Goal: Communication & Community: Share content

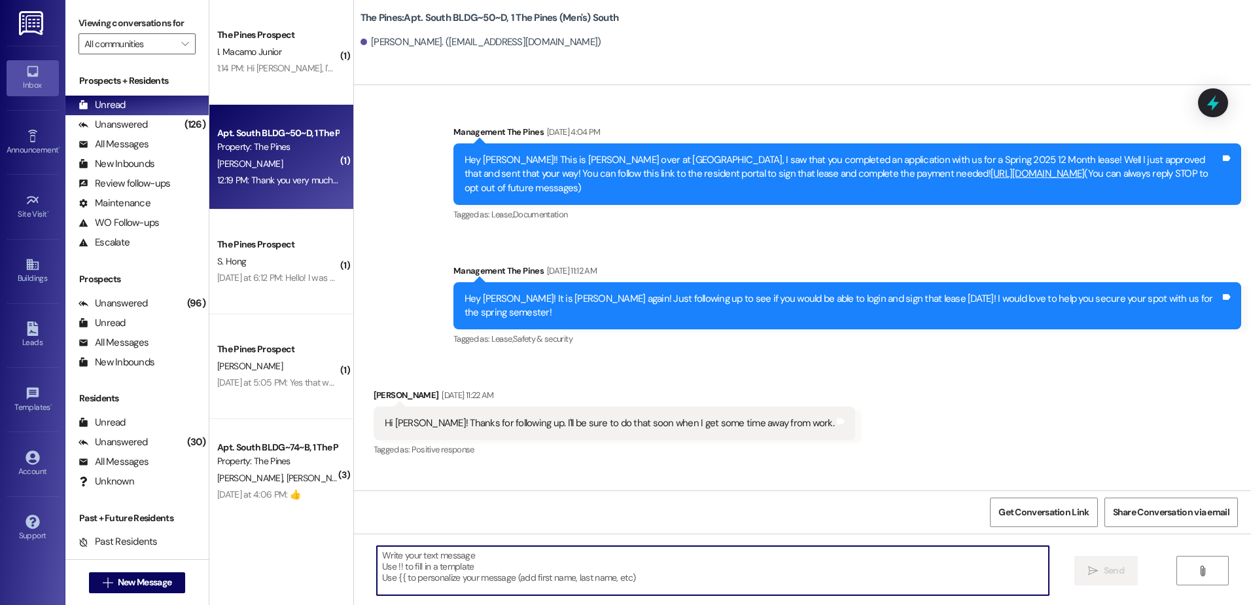
scroll to position [5828, 0]
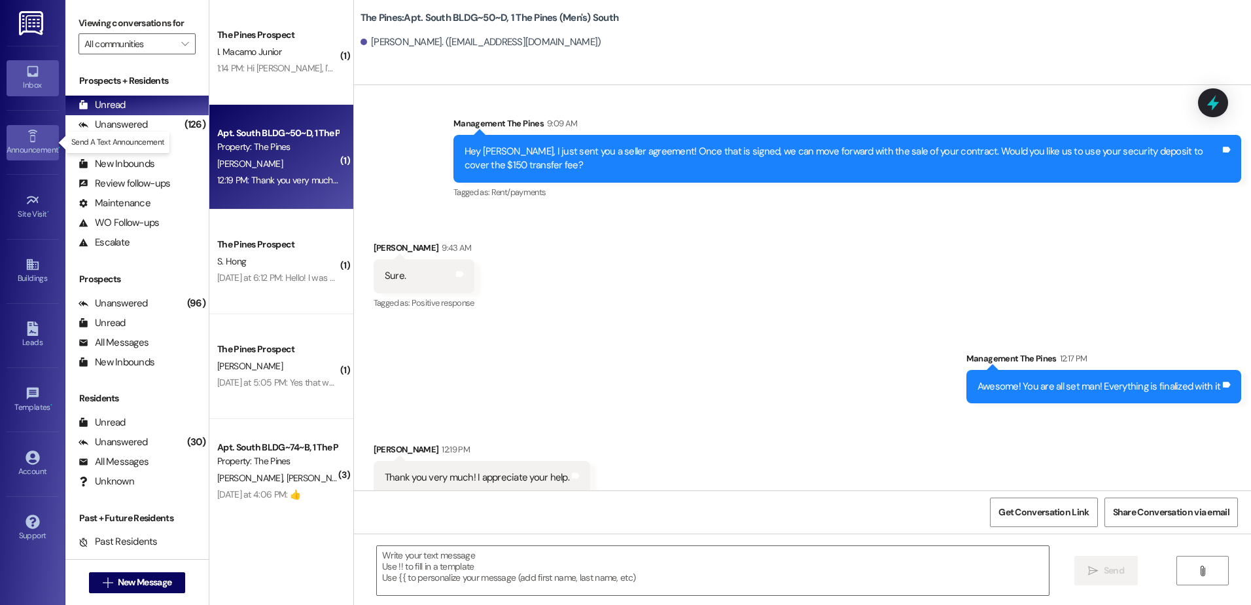
click at [42, 154] on div "Announcement •" at bounding box center [32, 149] width 65 height 13
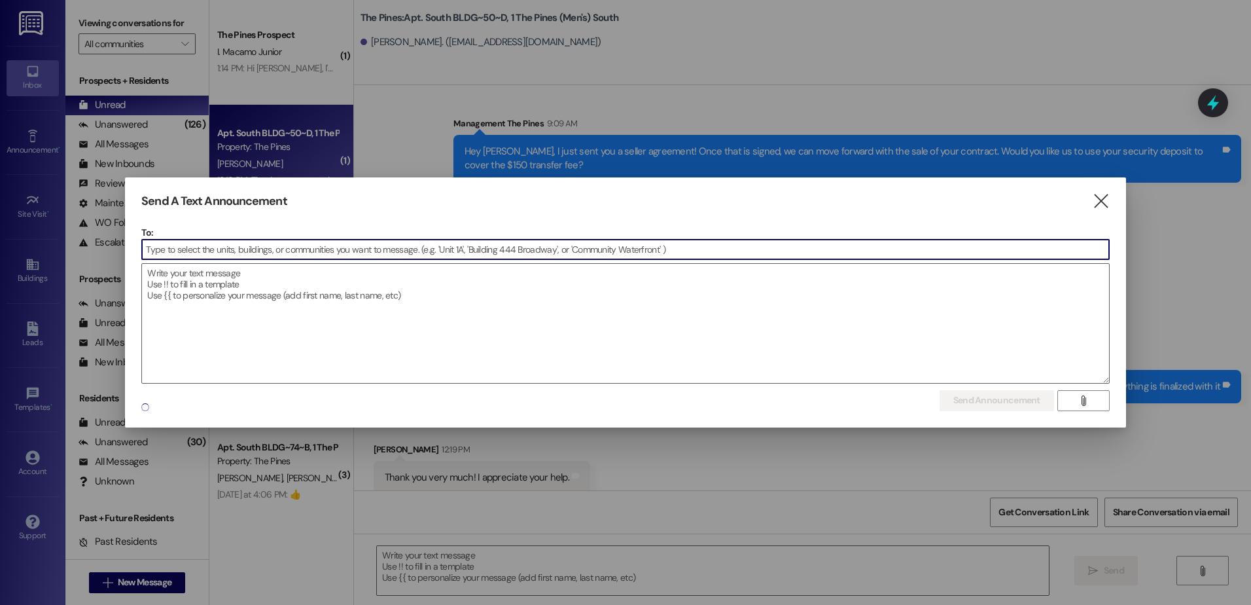
click at [312, 247] on input at bounding box center [625, 250] width 967 height 20
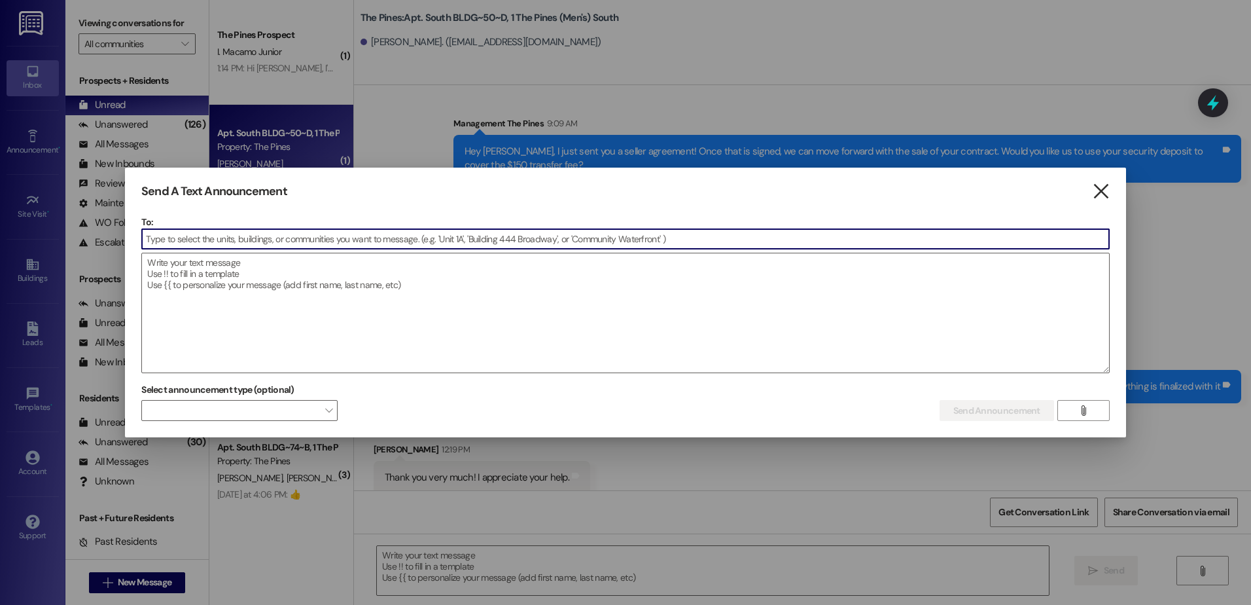
click at [1105, 185] on icon "" at bounding box center [1101, 192] width 18 height 14
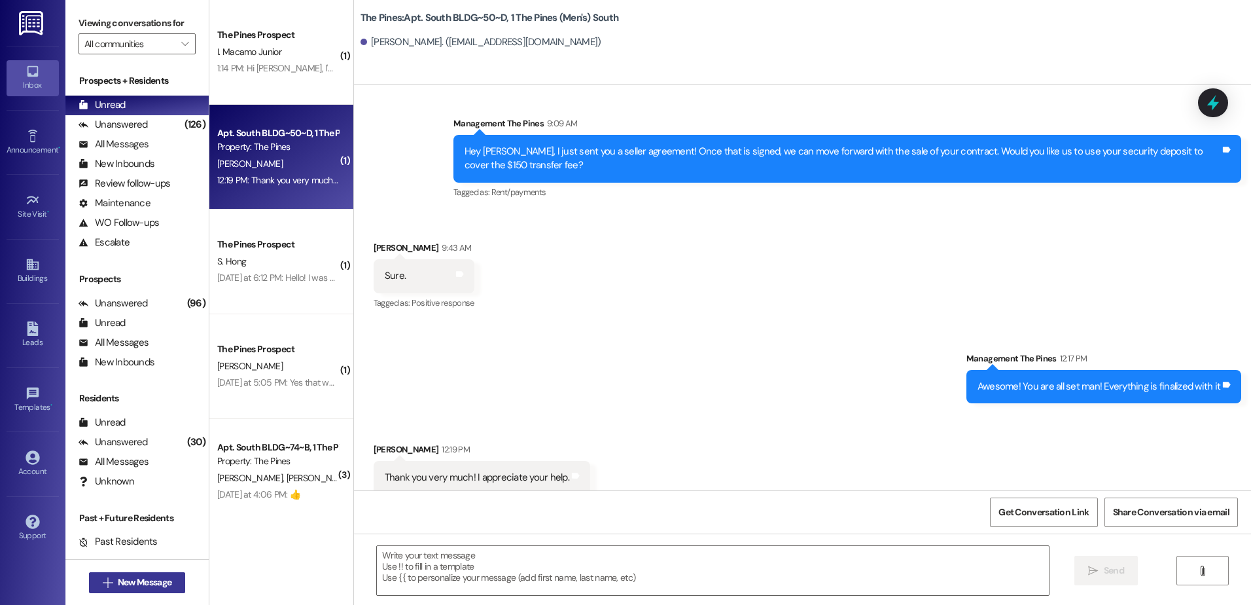
click at [126, 589] on button " New Message" at bounding box center [137, 582] width 97 height 21
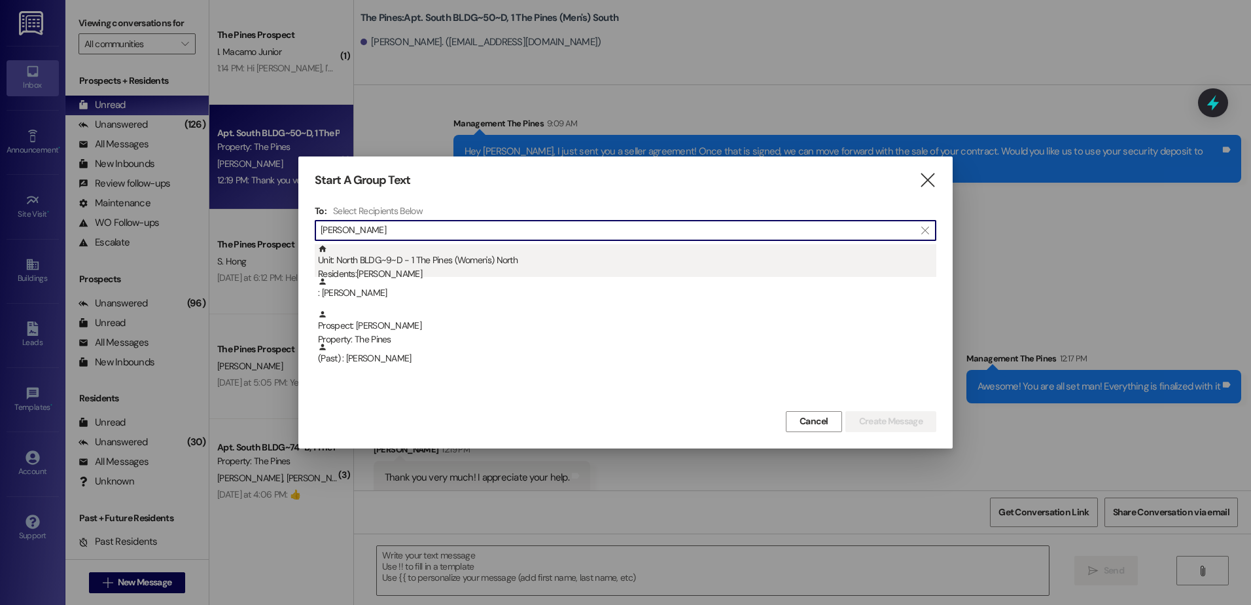
type input "[PERSON_NAME]"
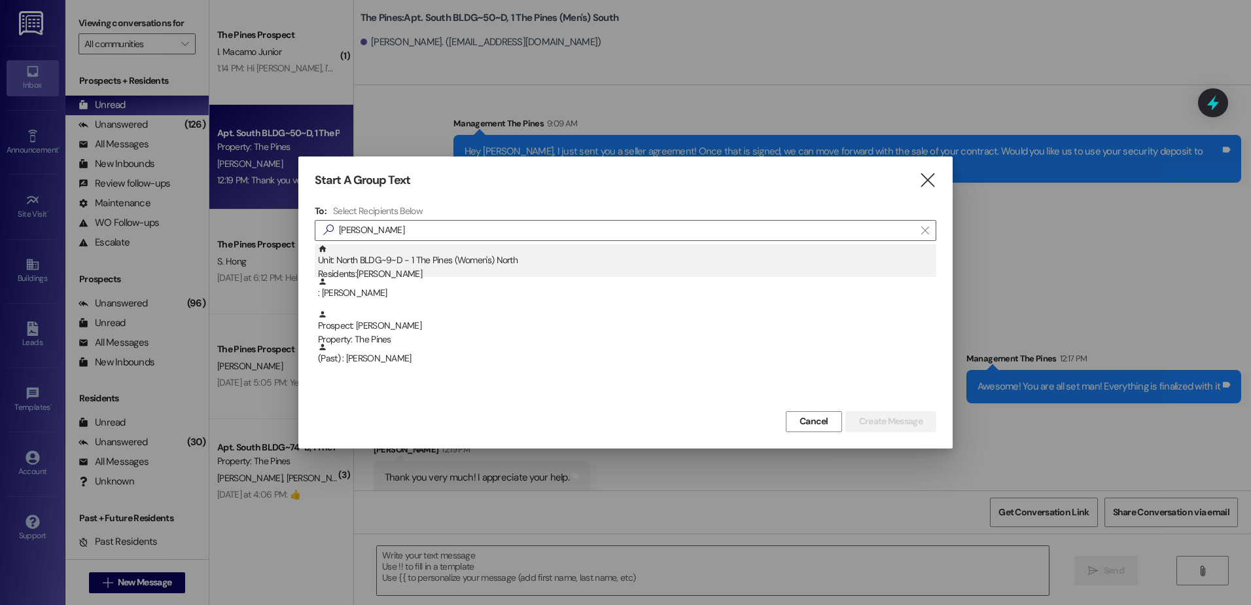
click at [408, 252] on div "Unit: North BLDG~9~D - 1 The Pines (Women's) [DEMOGRAPHIC_DATA] Residents: [PER…" at bounding box center [627, 262] width 618 height 37
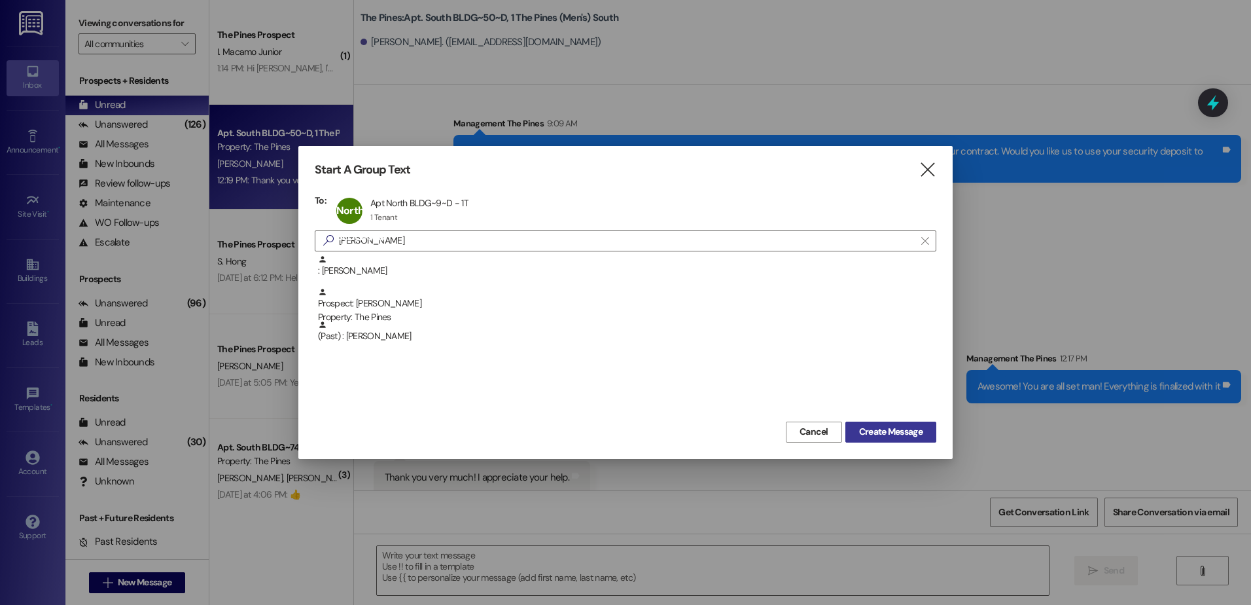
click at [906, 433] on span "Create Message" at bounding box center [890, 432] width 63 height 14
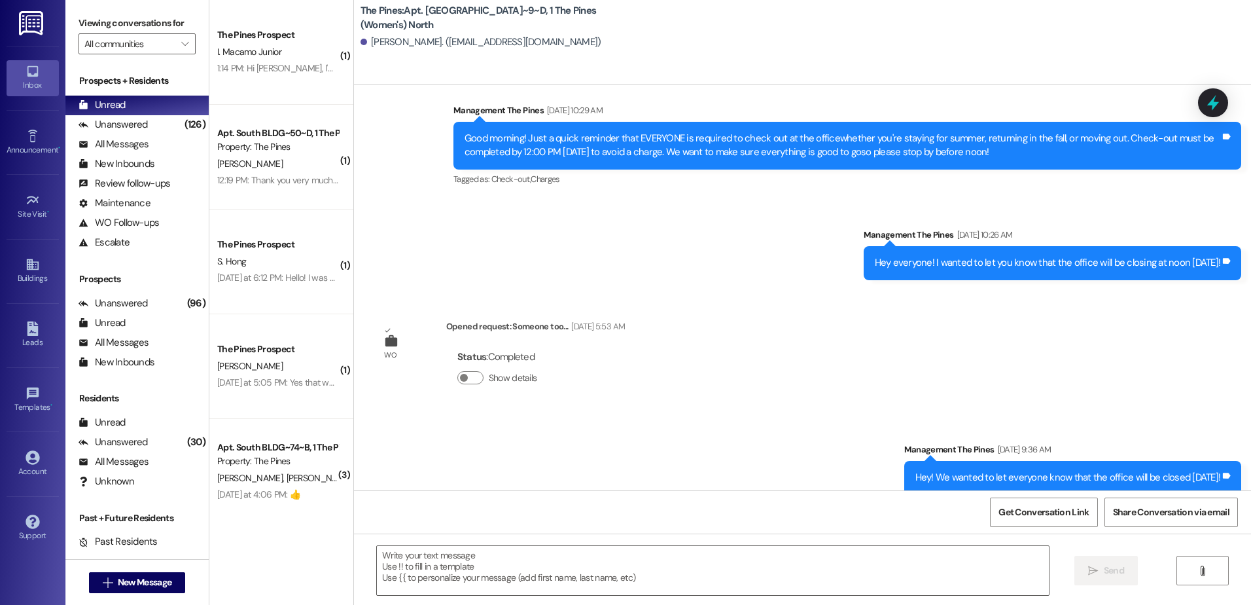
scroll to position [51613, 0]
click at [134, 582] on span "New Message" at bounding box center [145, 582] width 54 height 14
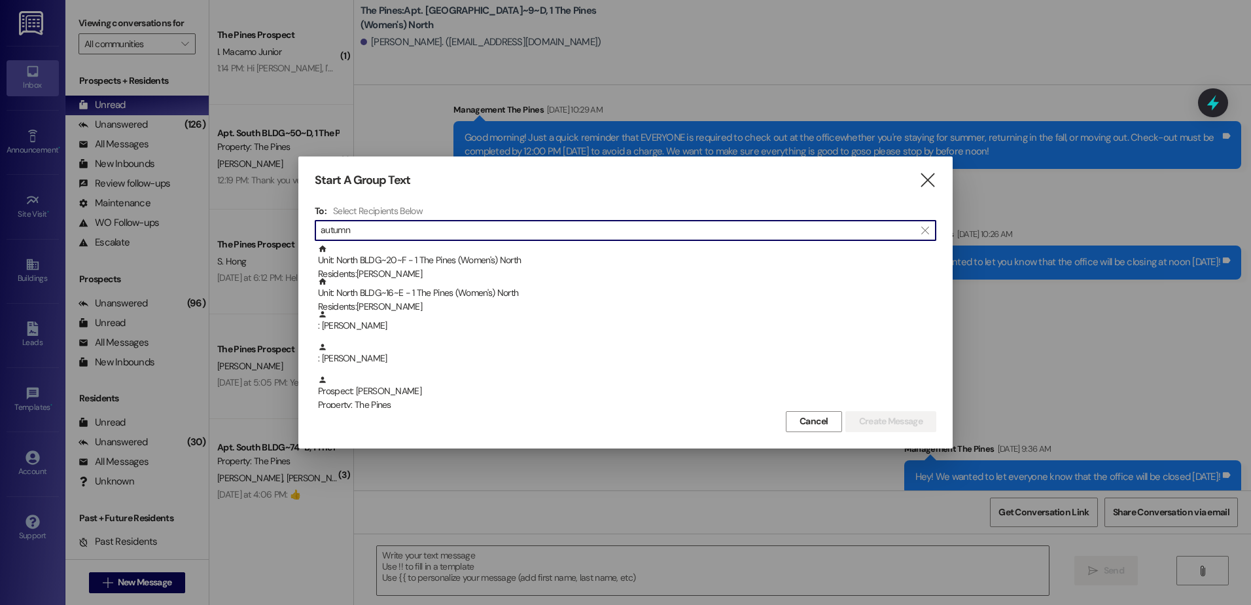
type input "autumn"
click at [393, 264] on div "Unit: North BLDG~20~F - 1 The Pines (Women's) [DEMOGRAPHIC_DATA] Residents: [PE…" at bounding box center [627, 262] width 618 height 37
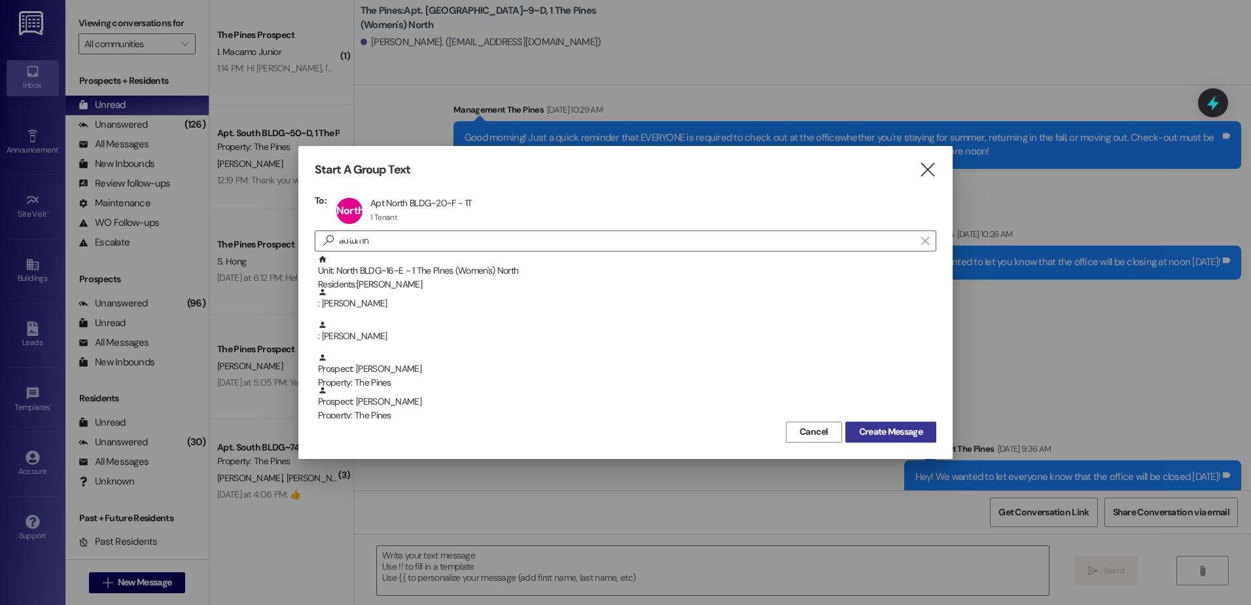
click at [897, 431] on span "Create Message" at bounding box center [890, 432] width 63 height 14
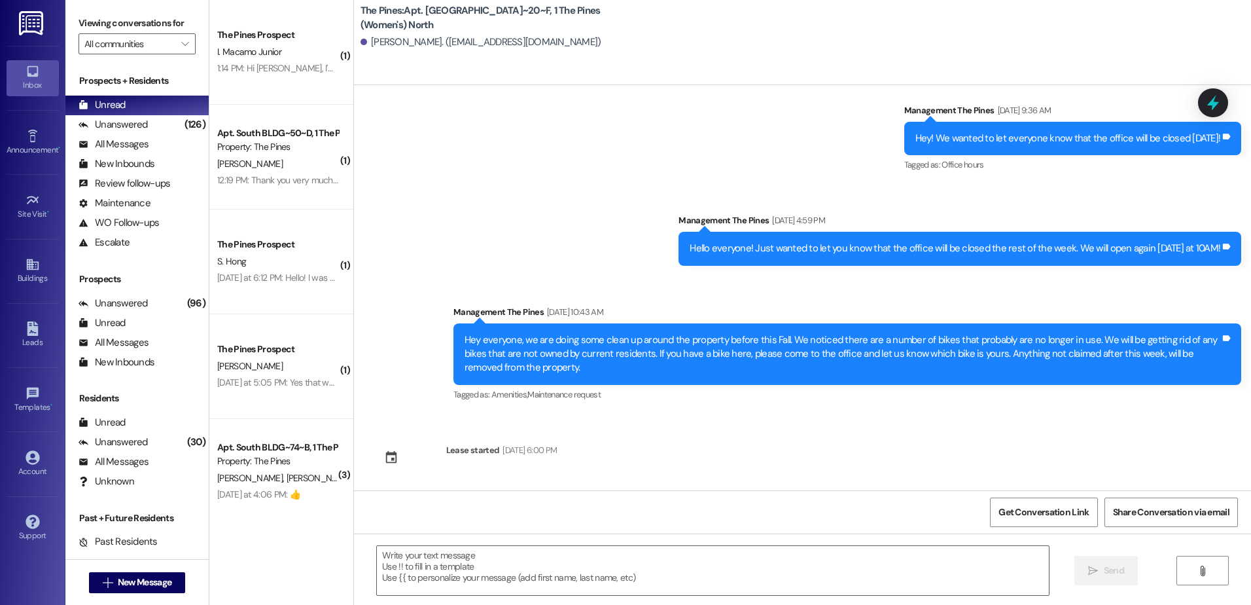
scroll to position [333, 0]
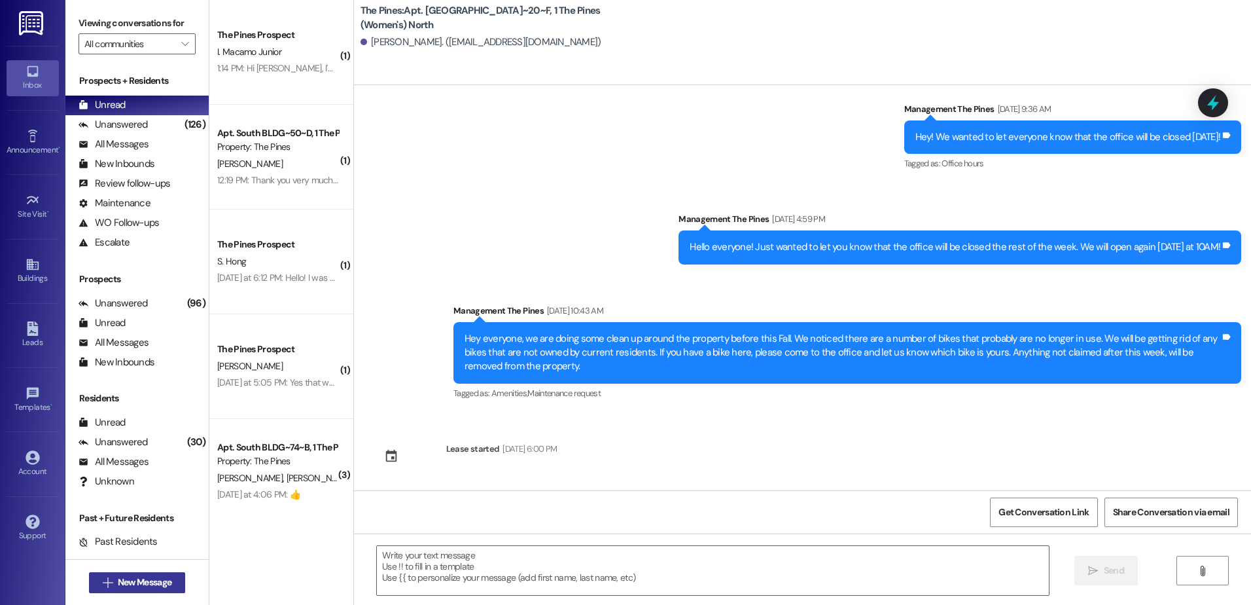
click at [167, 583] on span "New Message" at bounding box center [145, 582] width 54 height 14
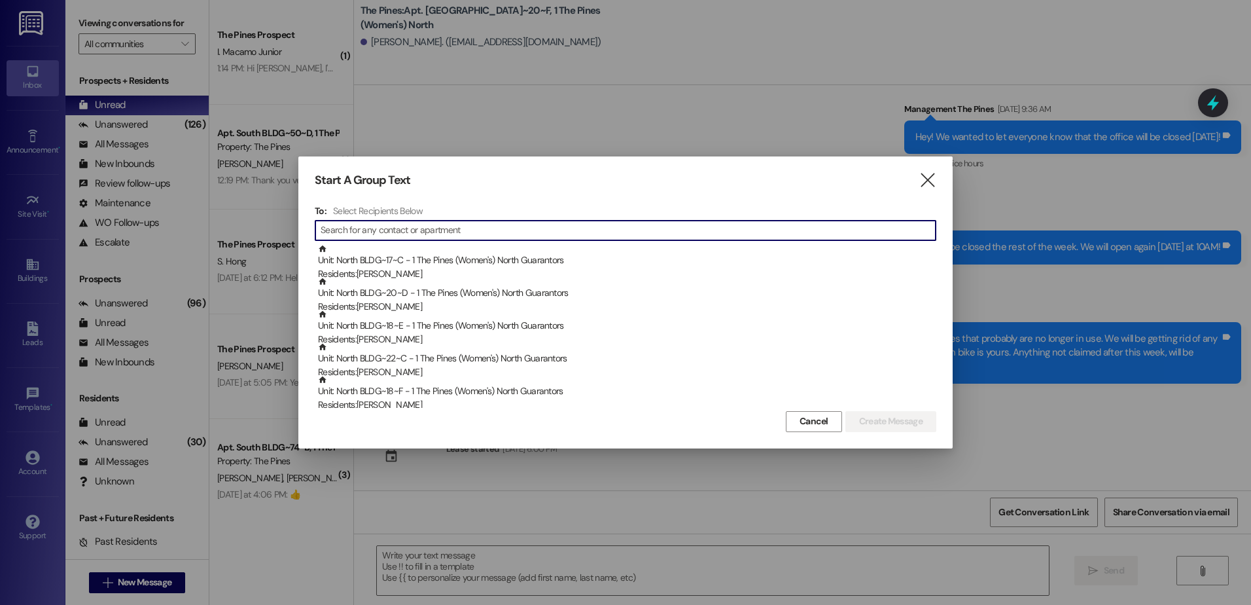
click at [470, 229] on input at bounding box center [628, 230] width 615 height 18
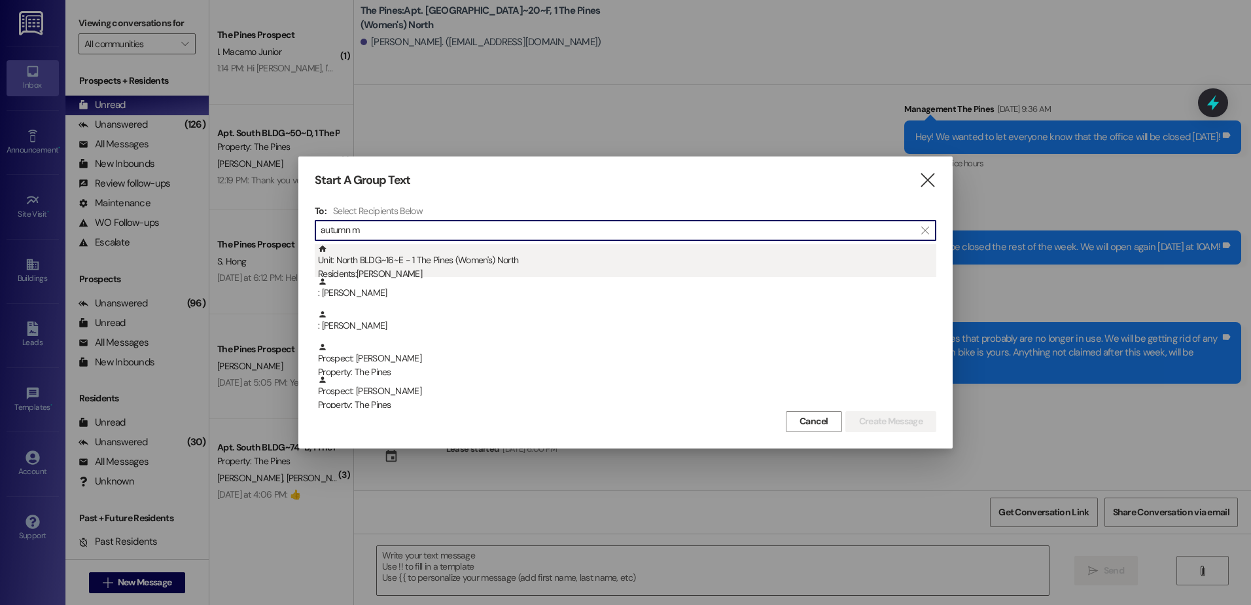
type input "autumn m"
click at [437, 260] on div "Unit: [GEOGRAPHIC_DATA]~16~E - 1 The Pines (Women's) North Residents: [PERSON_N…" at bounding box center [627, 262] width 618 height 37
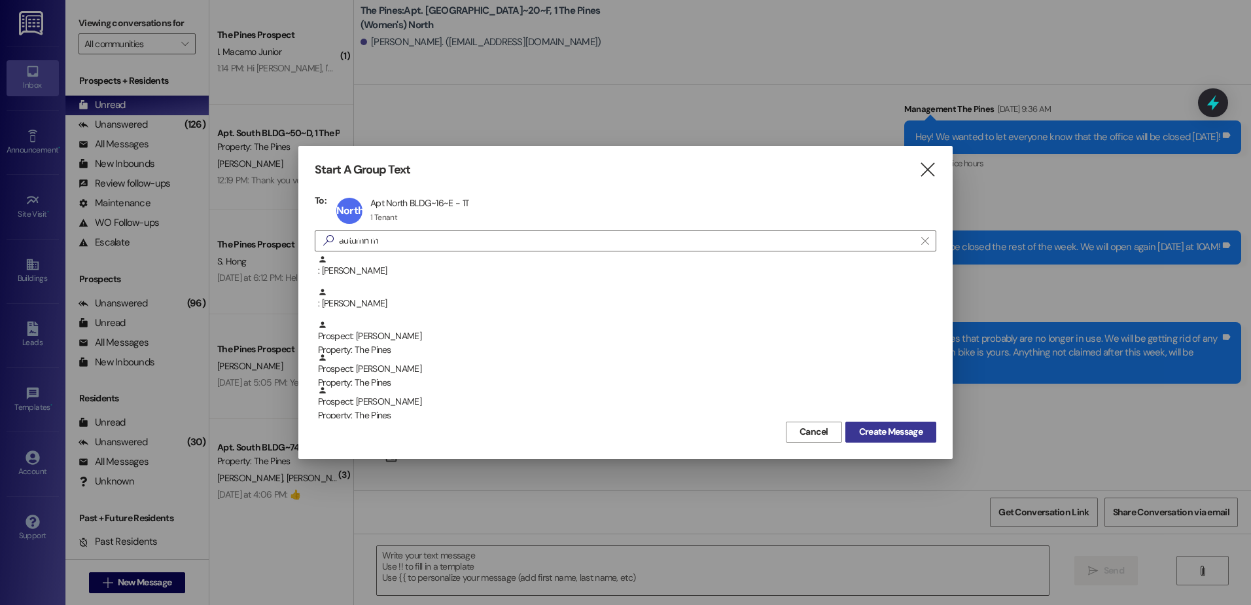
click at [887, 429] on span "Create Message" at bounding box center [890, 432] width 63 height 14
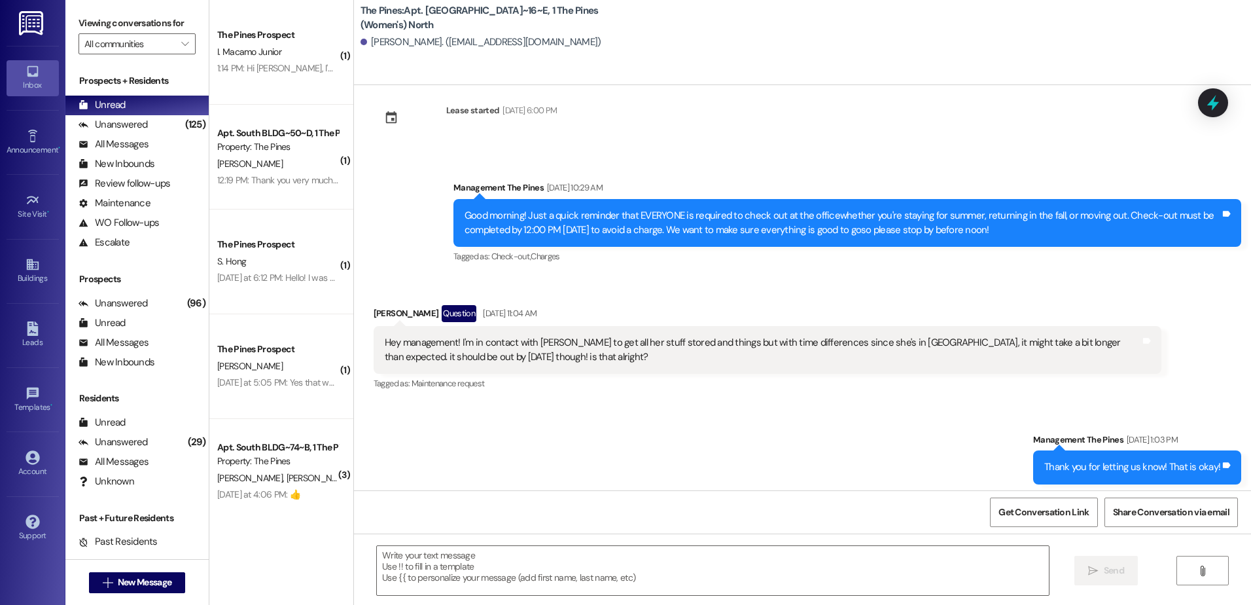
scroll to position [40883, 0]
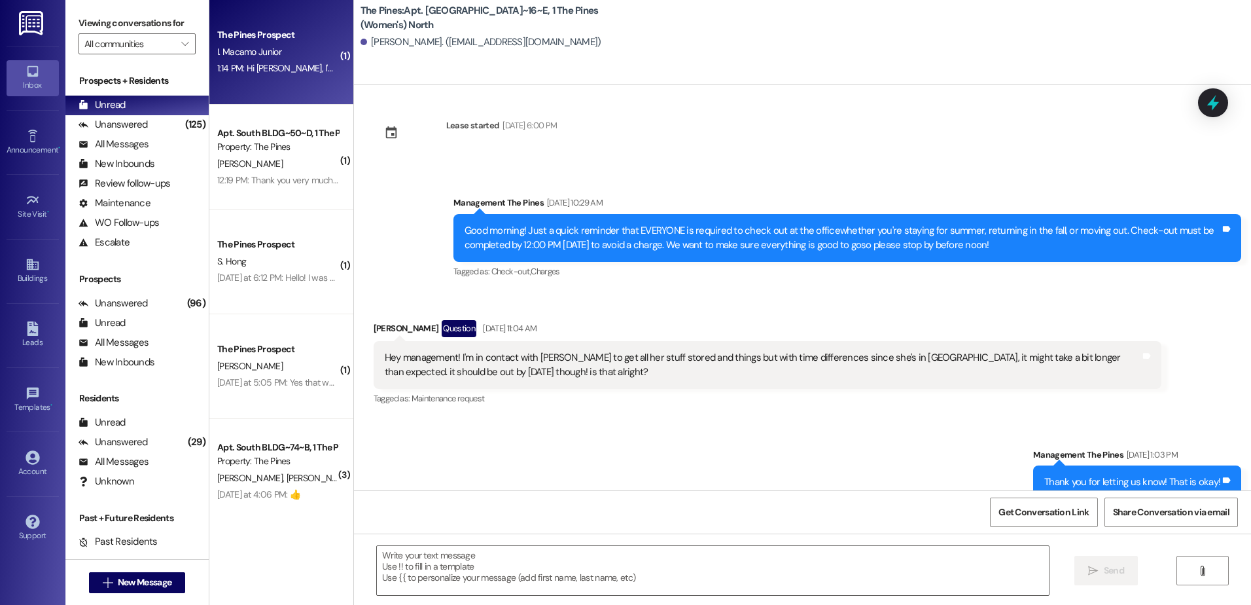
click at [279, 90] on div "The Pines Prospect I. Macamo Junior 1:14 PM: Hi [PERSON_NAME], I'm [PERSON_NAME…" at bounding box center [281, 52] width 144 height 105
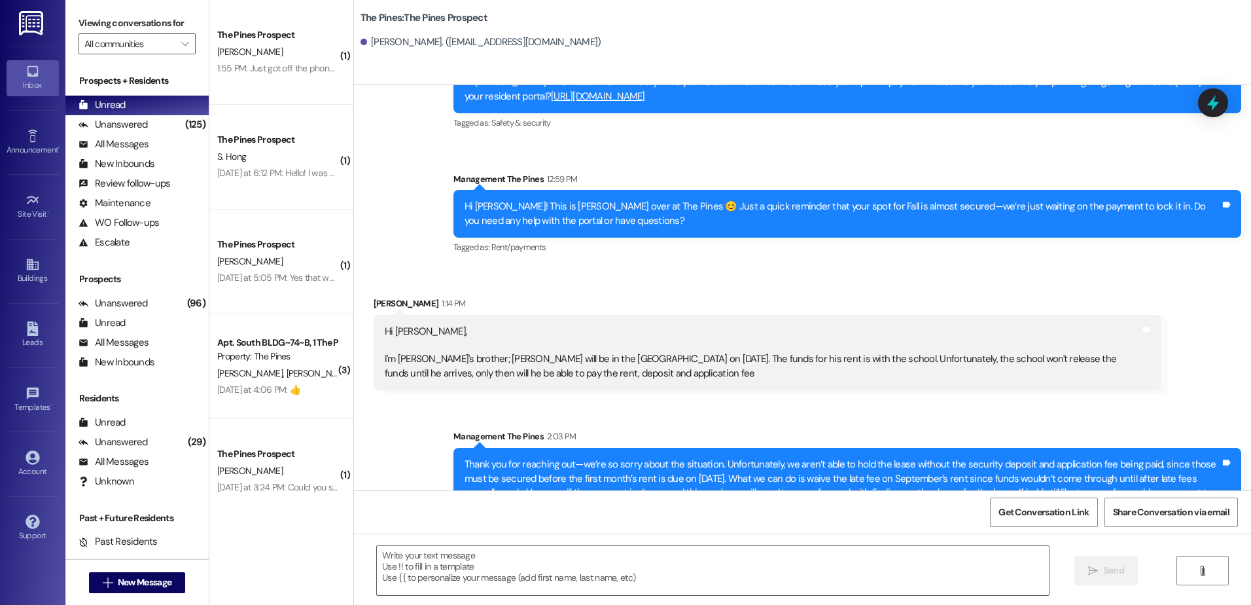
scroll to position [1099, 0]
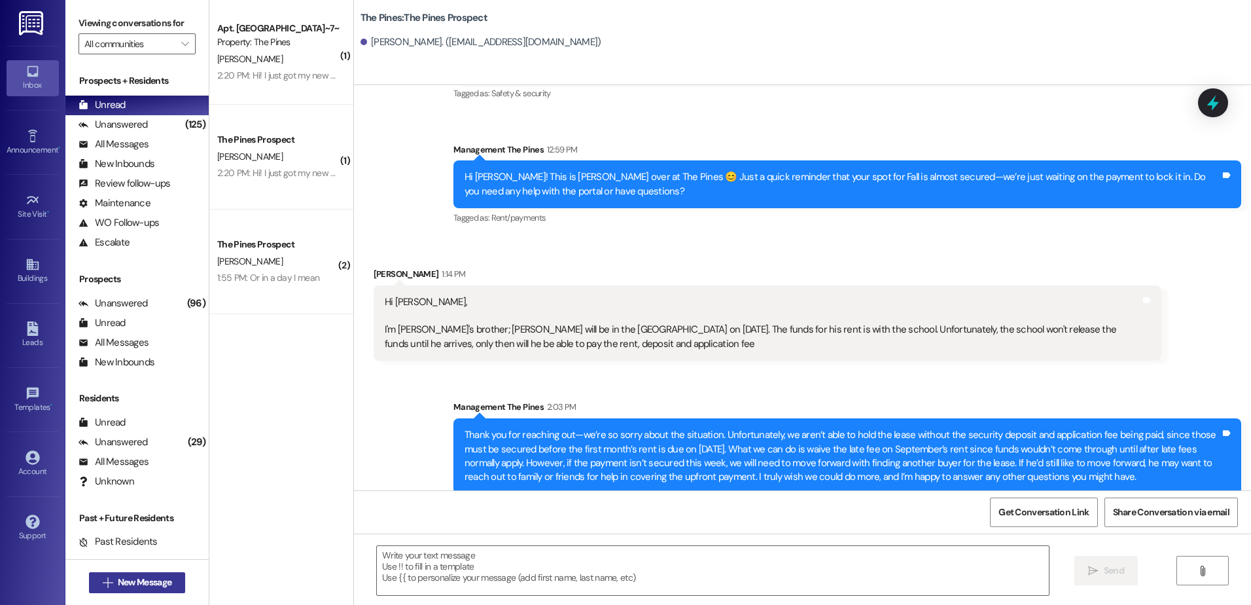
click at [139, 583] on span "New Message" at bounding box center [145, 582] width 54 height 14
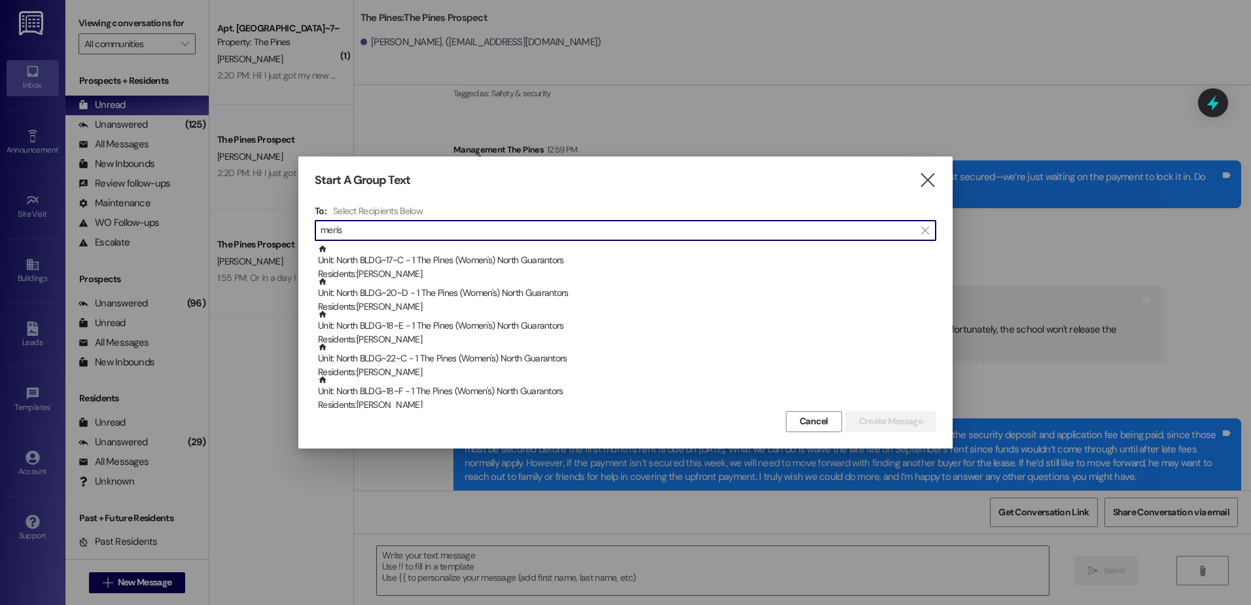
type input "men's"
click at [921, 180] on icon "" at bounding box center [928, 180] width 18 height 14
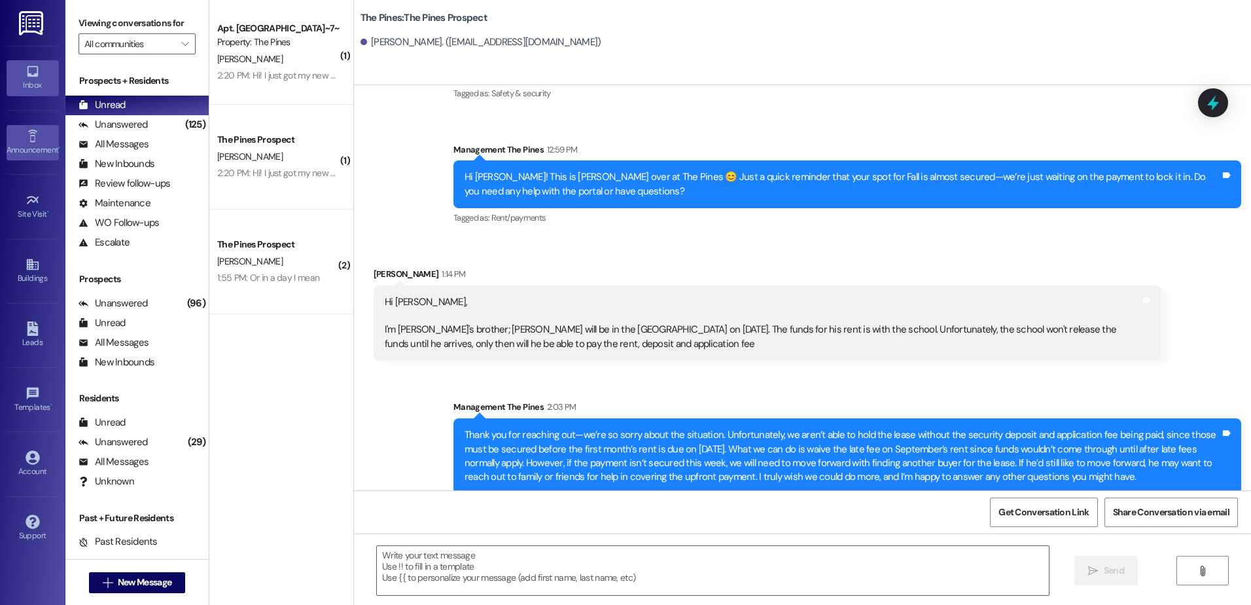
click at [13, 146] on div "Announcement •" at bounding box center [32, 149] width 65 height 13
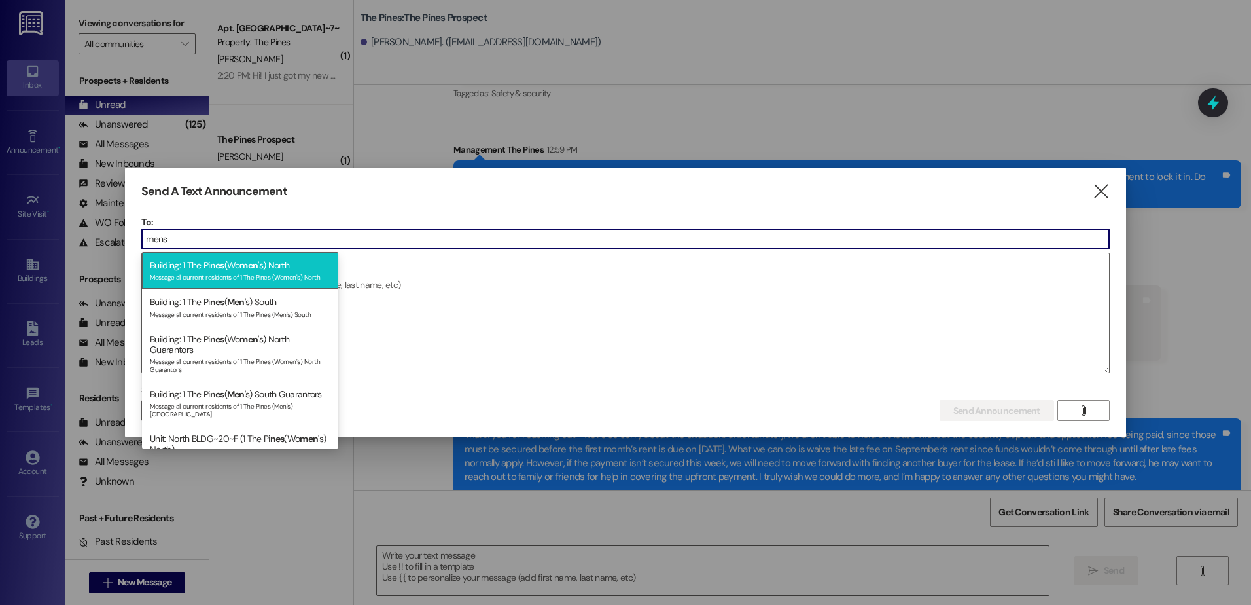
type input "mens"
click at [257, 273] on div "Message all current residents of 1 The Pines (Women's) North" at bounding box center [240, 275] width 181 height 11
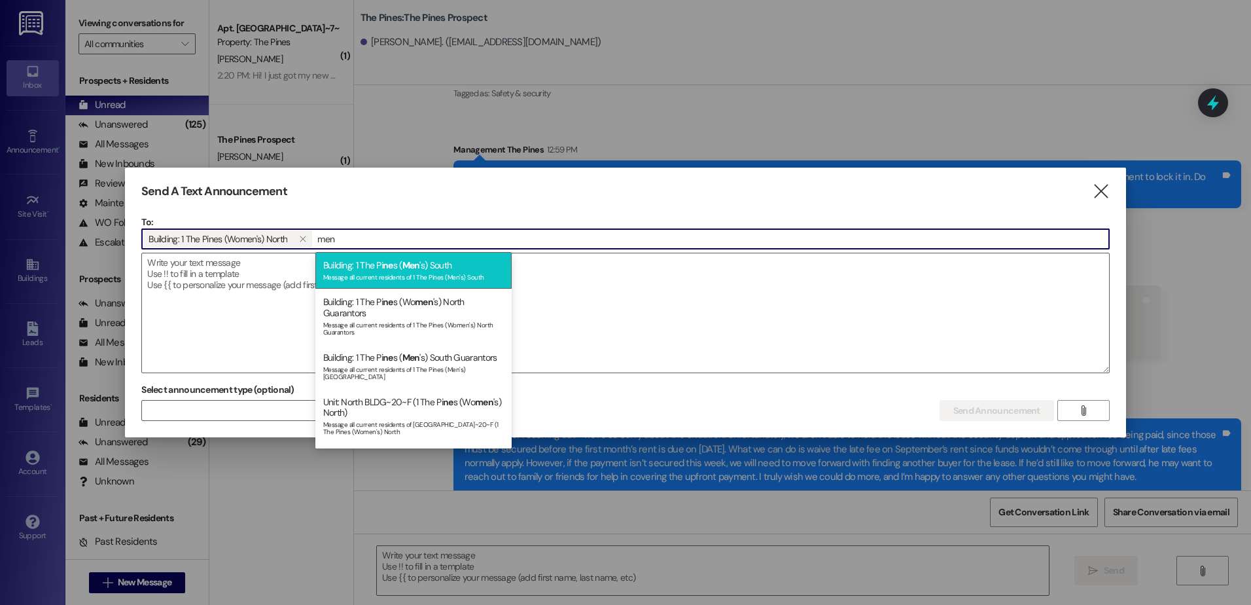
type input "men"
click at [417, 274] on div "Message all current residents of 1 The Pines (Men's) South" at bounding box center [413, 275] width 181 height 11
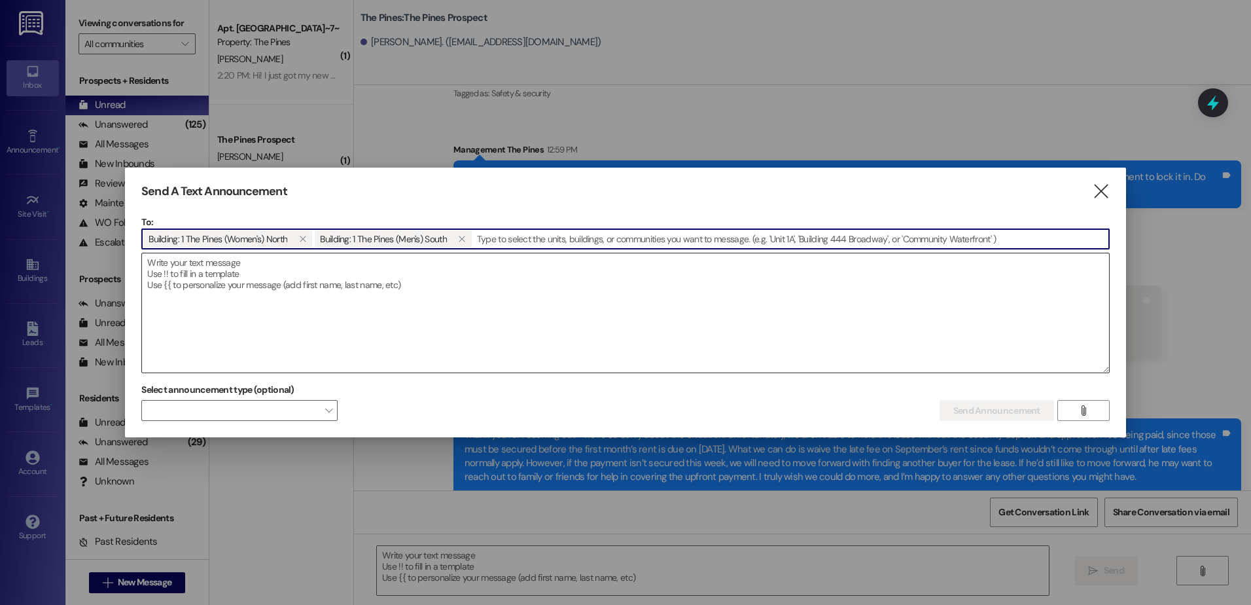
click at [274, 275] on textarea at bounding box center [625, 312] width 967 height 119
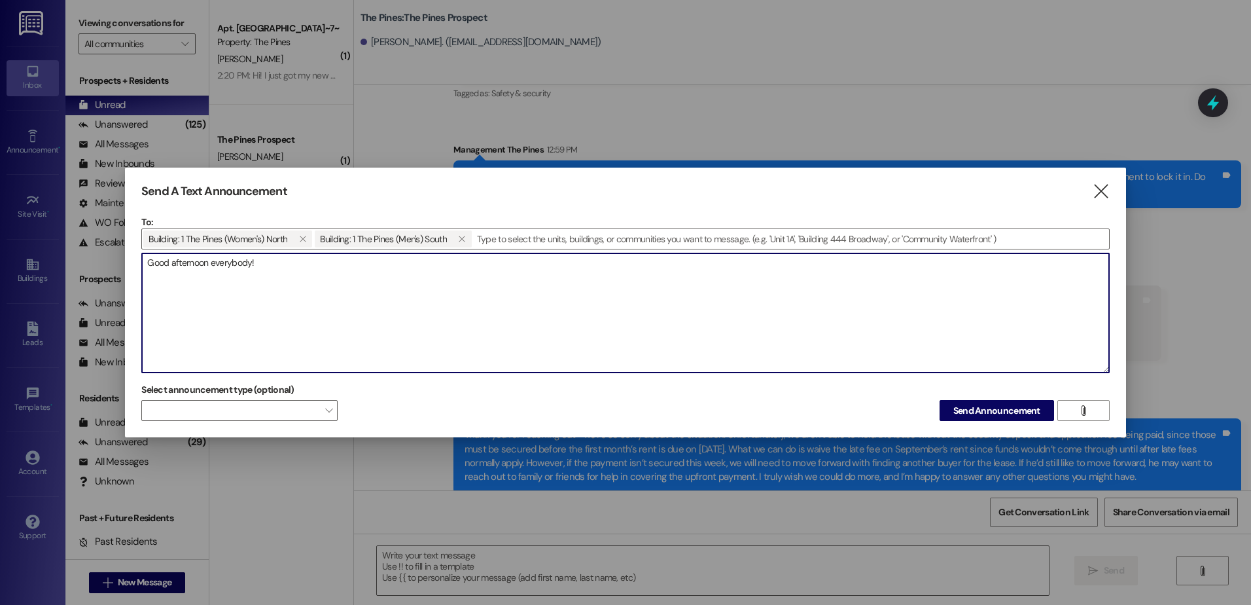
click at [285, 259] on textarea "Good afternoon everybody!" at bounding box center [625, 312] width 967 height 119
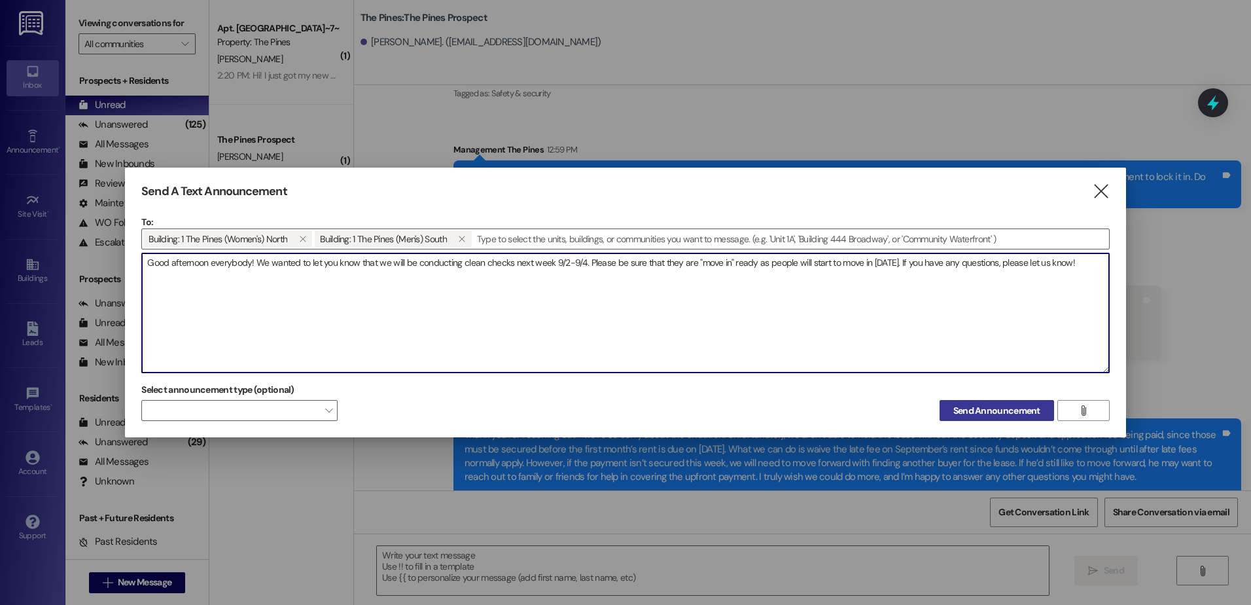
type textarea "Good afternoon everybody! We wanted to let you know that we will be conducting …"
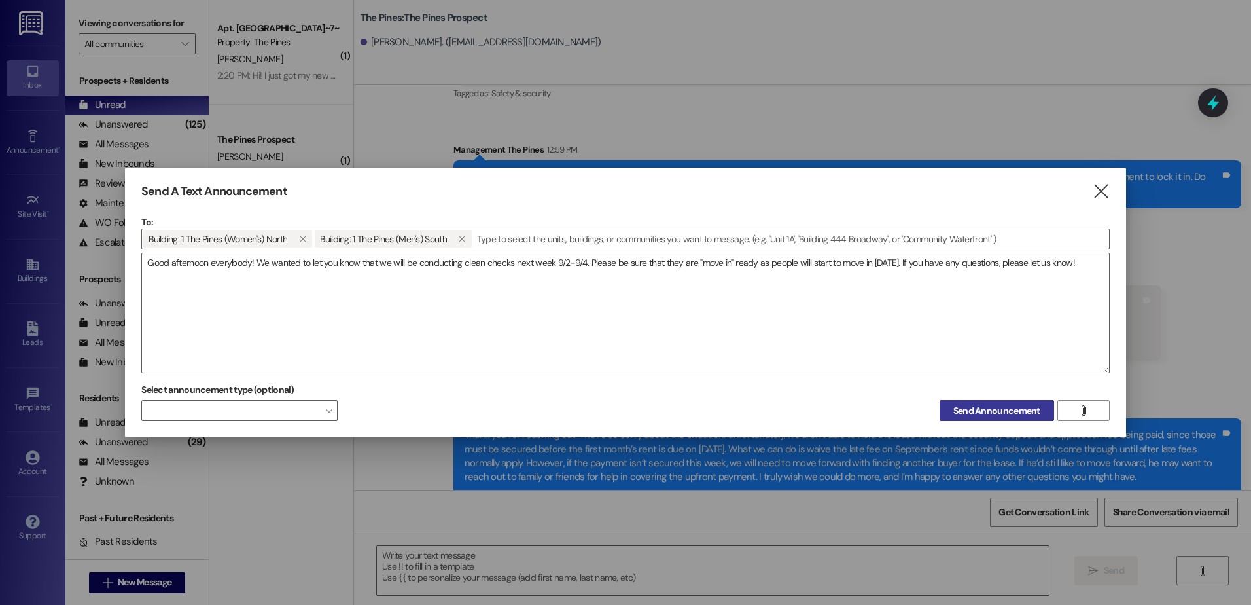
click at [963, 408] on span "Send Announcement" at bounding box center [997, 411] width 87 height 14
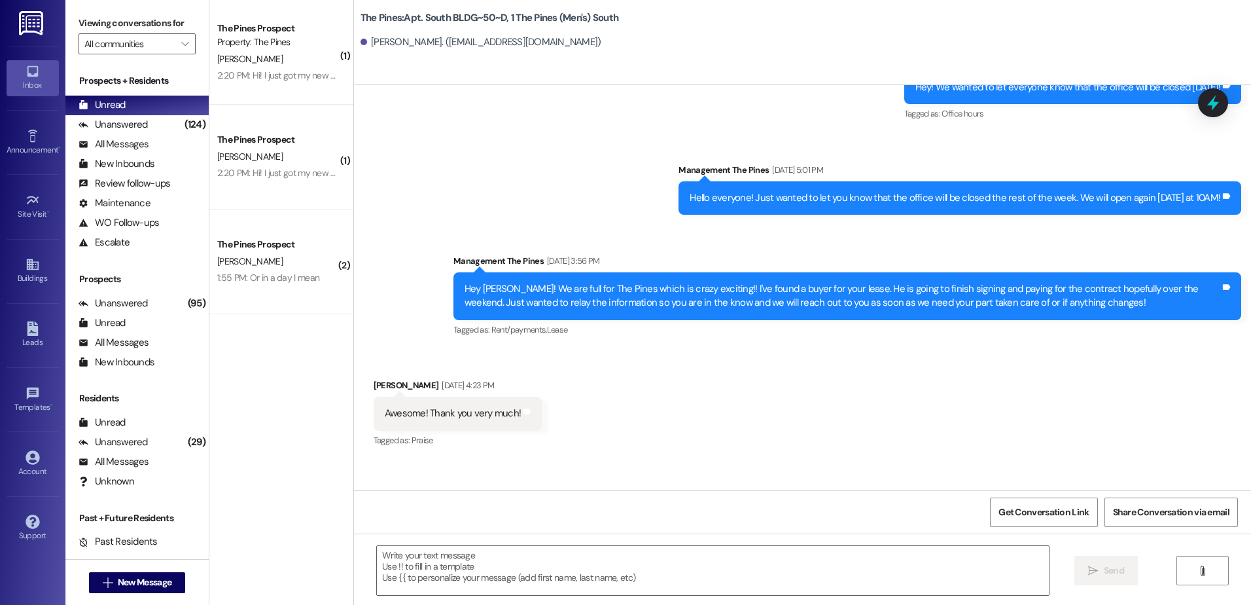
scroll to position [5848, 0]
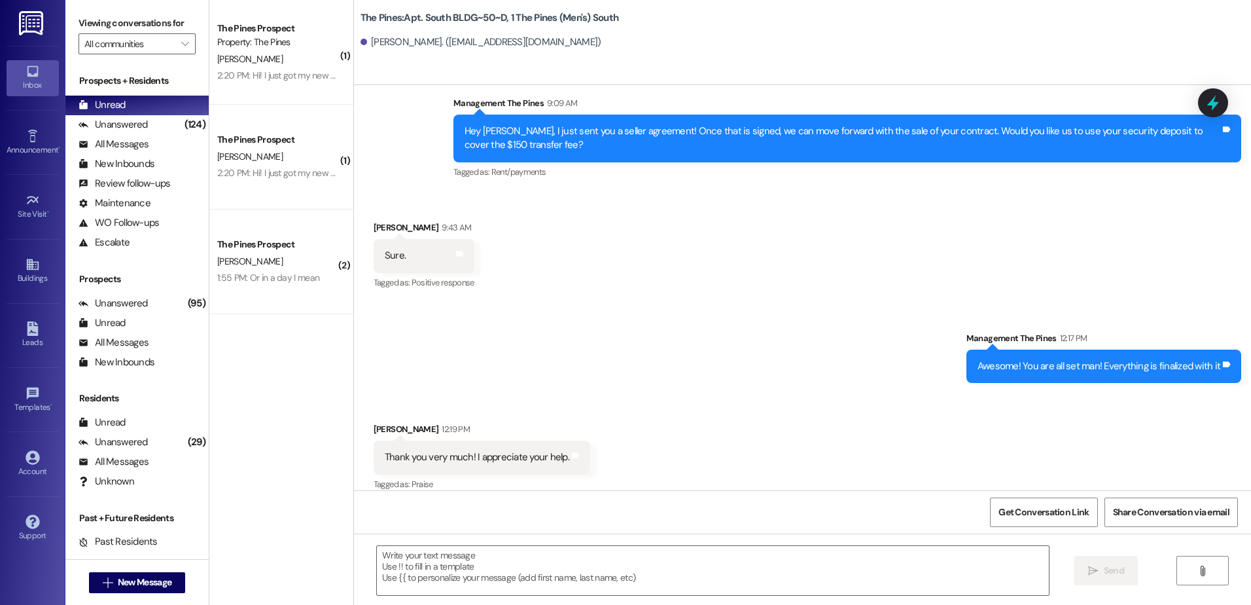
click at [1182, 255] on div "Received via SMS Jared Dillender 9:43 AM Sure. Tags and notes Tagged as: Positi…" at bounding box center [802, 246] width 897 height 111
